Goal: Task Accomplishment & Management: Manage account settings

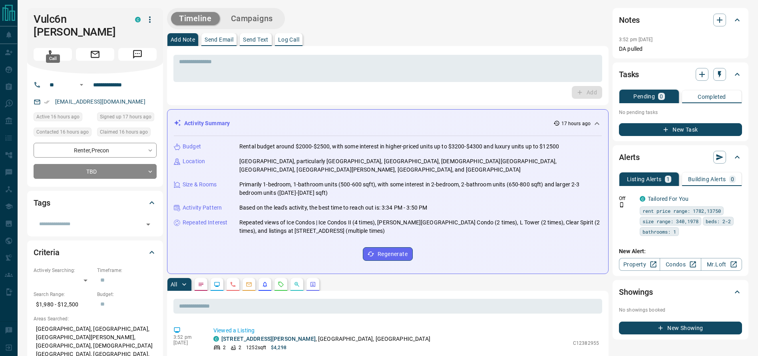
click at [56, 48] on button "Call" at bounding box center [53, 54] width 38 height 13
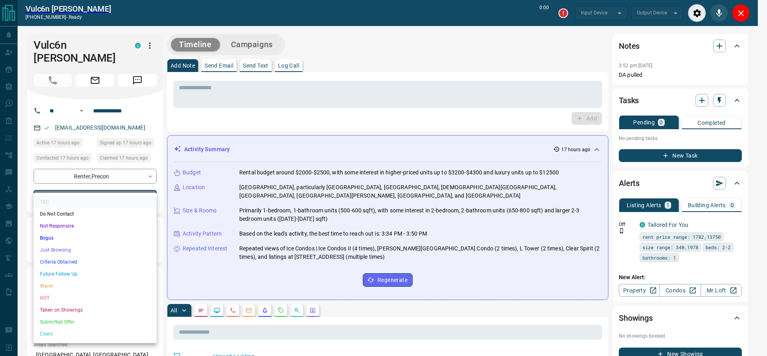
type input "*******"
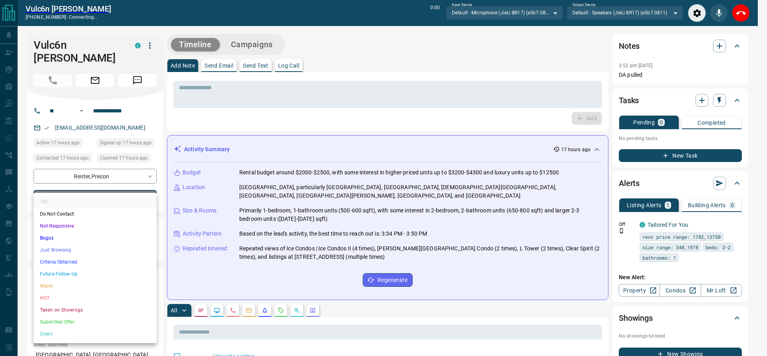
click at [90, 253] on li "Just Browsing" at bounding box center [95, 250] width 123 height 12
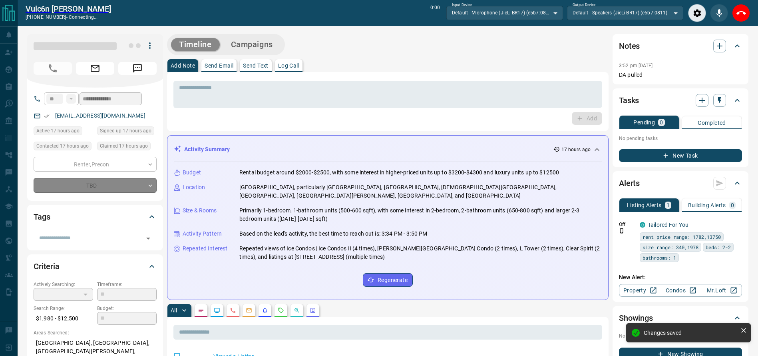
type input "*"
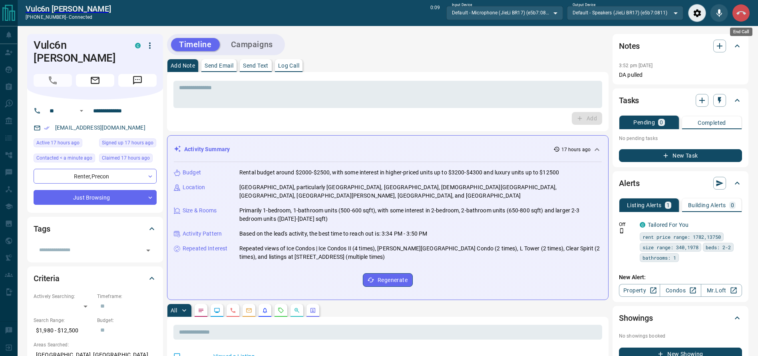
click at [745, 10] on icon "End Call" at bounding box center [742, 13] width 10 height 10
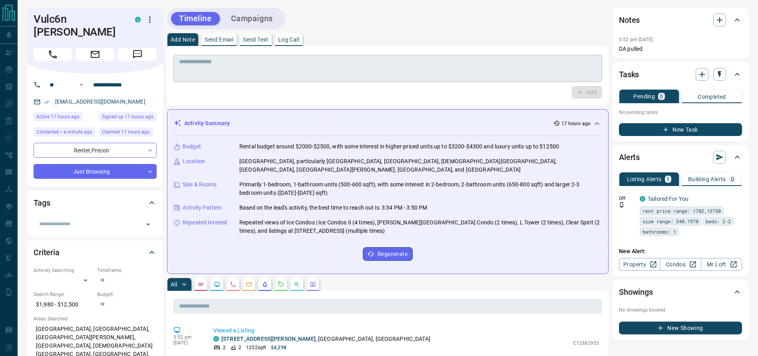
click at [528, 78] on textarea at bounding box center [388, 68] width 418 height 20
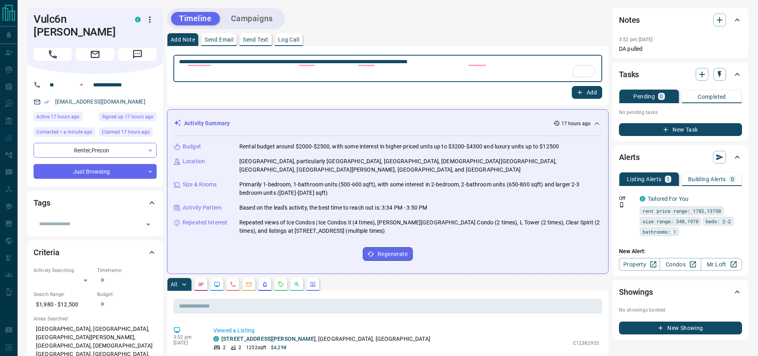
type textarea "**********"
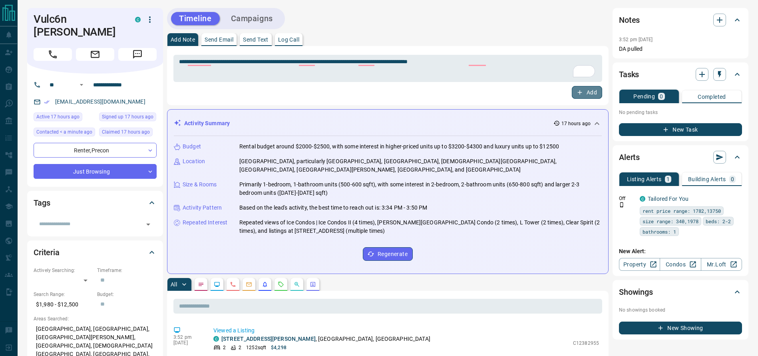
click at [594, 88] on button "Add" at bounding box center [587, 92] width 30 height 13
click at [265, 20] on button "Campaigns" at bounding box center [252, 18] width 58 height 13
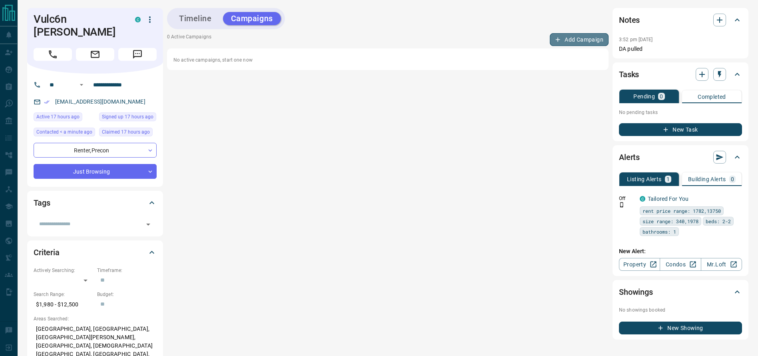
click at [566, 36] on button "Add Campaign" at bounding box center [579, 39] width 59 height 13
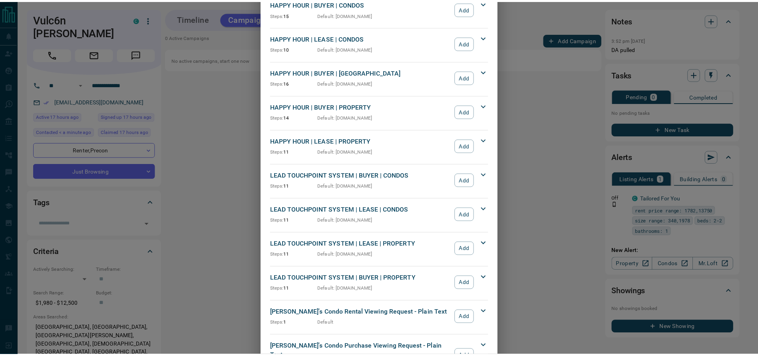
scroll to position [108, 0]
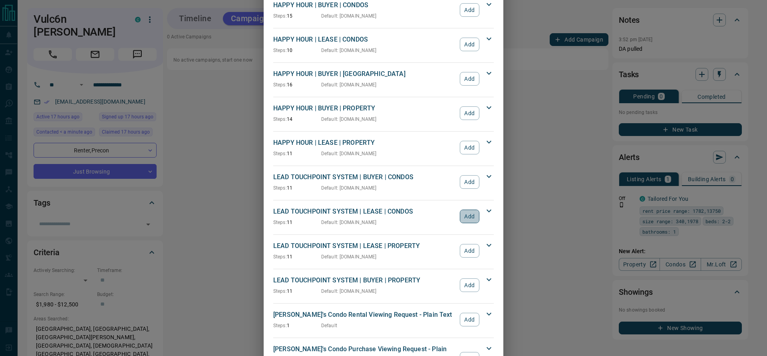
click at [460, 213] on button "Add" at bounding box center [470, 216] width 20 height 14
